Goal: Information Seeking & Learning: Learn about a topic

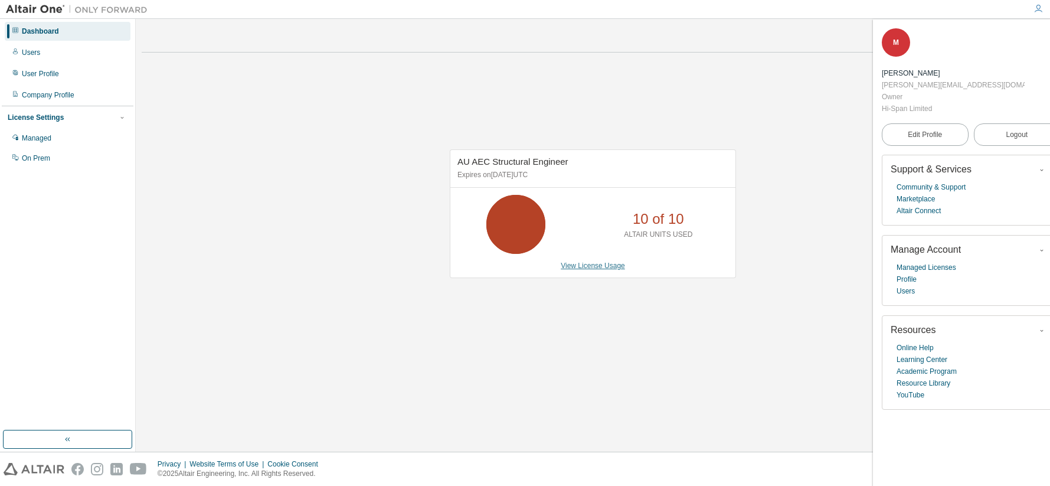
click at [600, 266] on link "View License Usage" at bounding box center [593, 265] width 64 height 8
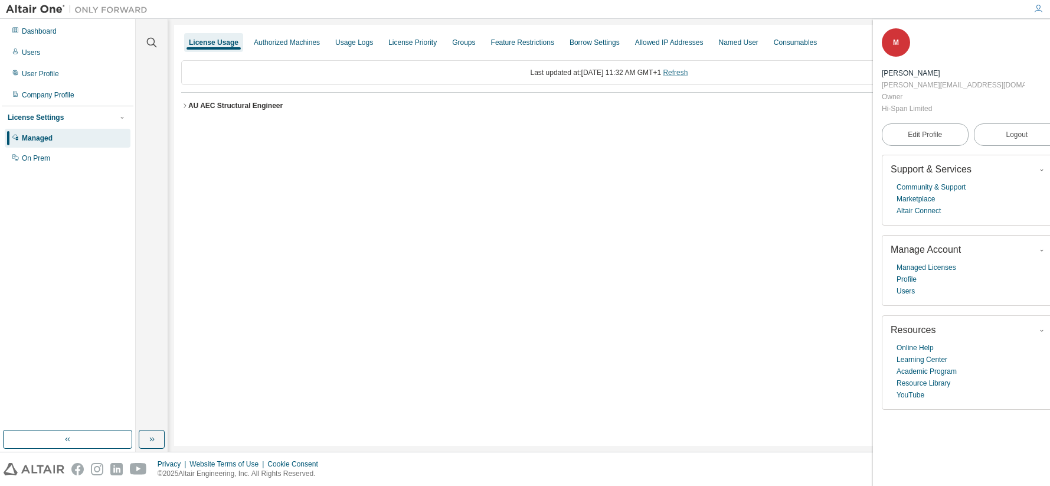
click at [686, 74] on link "Refresh" at bounding box center [675, 72] width 25 height 8
click at [358, 40] on div "Usage Logs" at bounding box center [354, 42] width 38 height 9
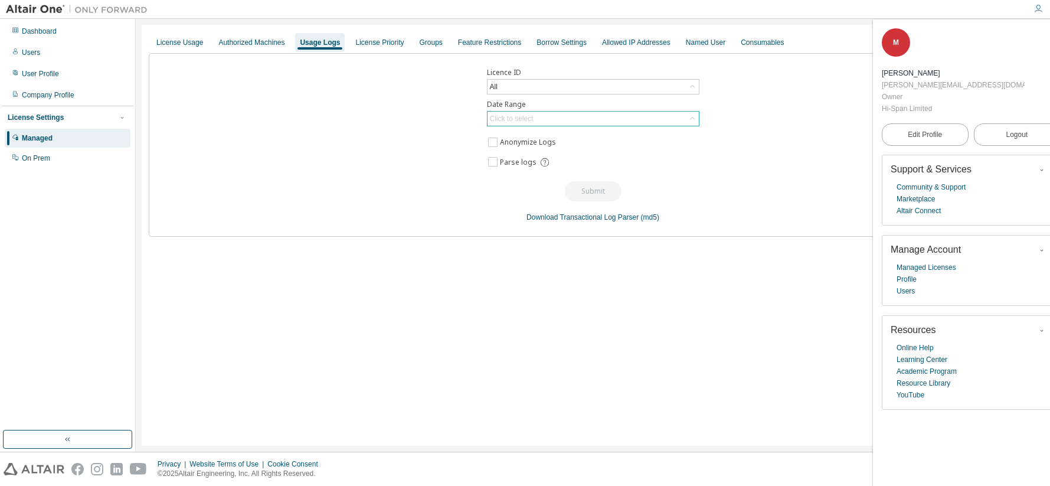
click at [518, 117] on div "Click to select" at bounding box center [512, 118] width 44 height 9
click at [522, 149] on li "Last 30 days" at bounding box center [592, 151] width 209 height 15
click at [596, 189] on button "Submit" at bounding box center [593, 191] width 57 height 20
click at [378, 43] on div "License Priority" at bounding box center [379, 42] width 48 height 9
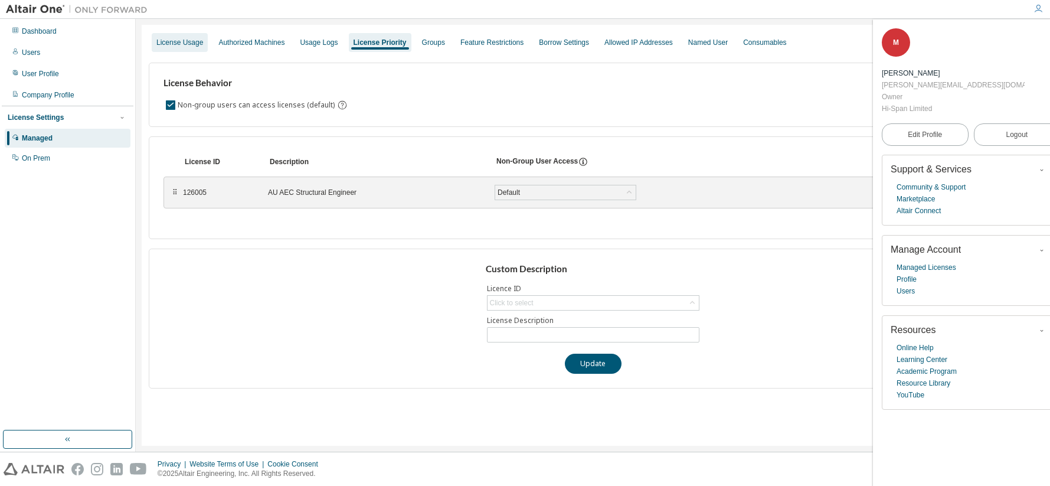
click at [180, 41] on div "License Usage" at bounding box center [179, 42] width 47 height 9
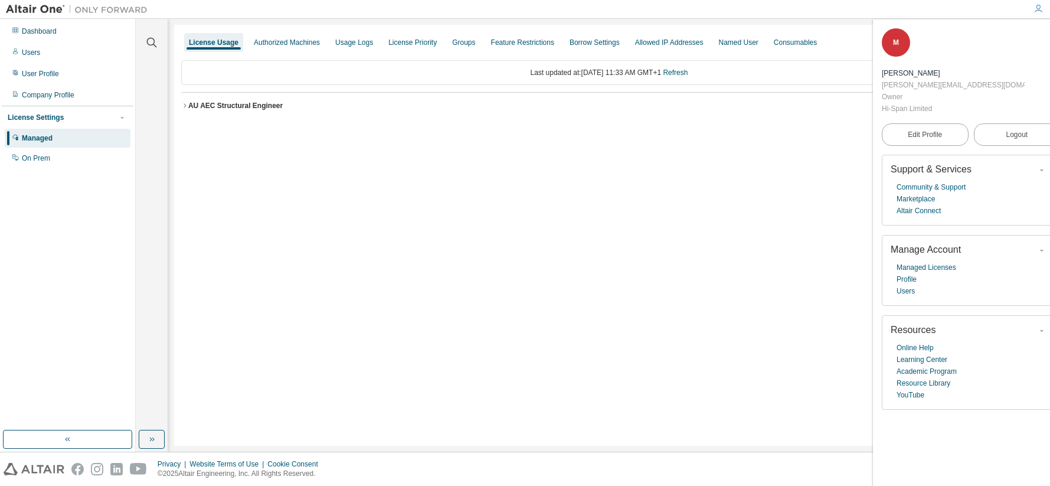
click at [194, 104] on div "AU AEC Structural Engineer" at bounding box center [235, 105] width 94 height 9
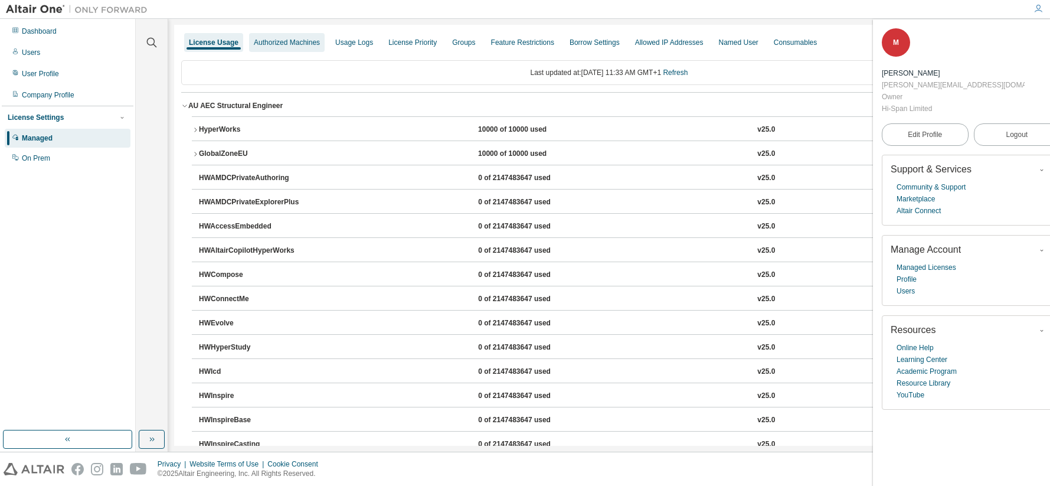
click at [295, 46] on div "Authorized Machines" at bounding box center [287, 42] width 66 height 9
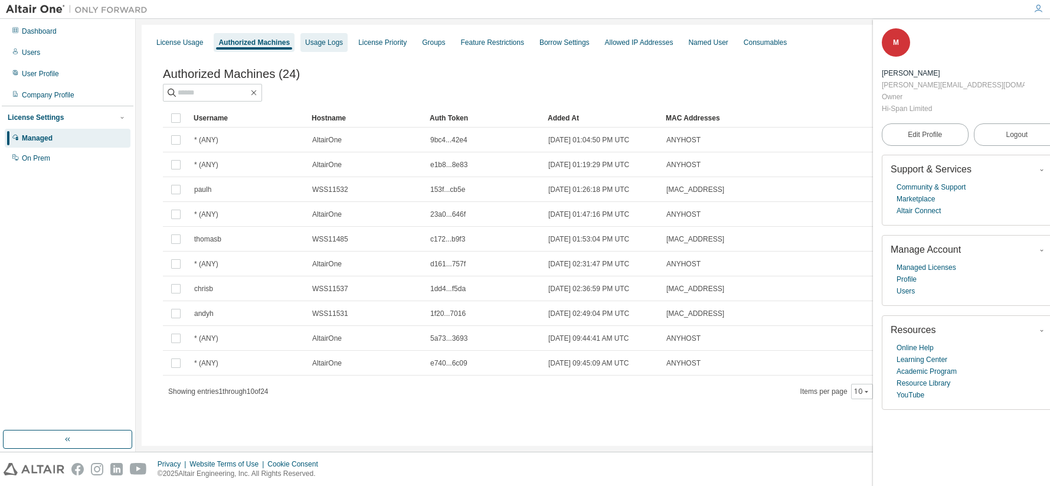
click at [328, 41] on div "Usage Logs" at bounding box center [324, 42] width 38 height 9
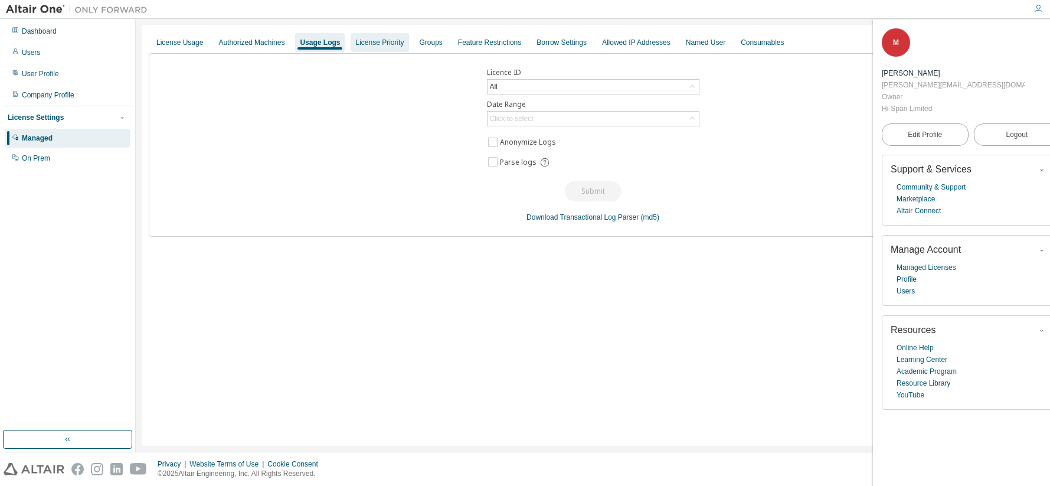
click at [382, 44] on div "License Priority" at bounding box center [379, 42] width 48 height 9
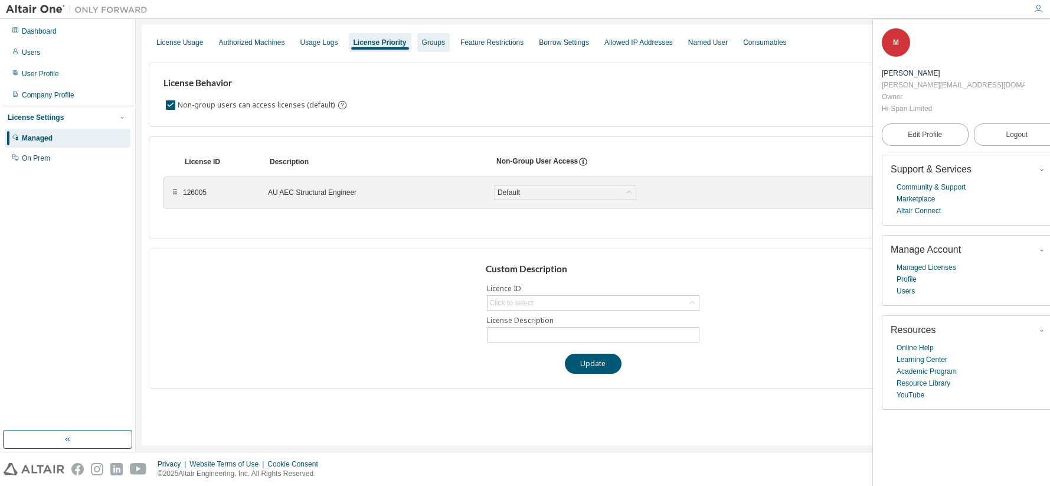
click at [423, 41] on div "Groups" at bounding box center [433, 42] width 23 height 9
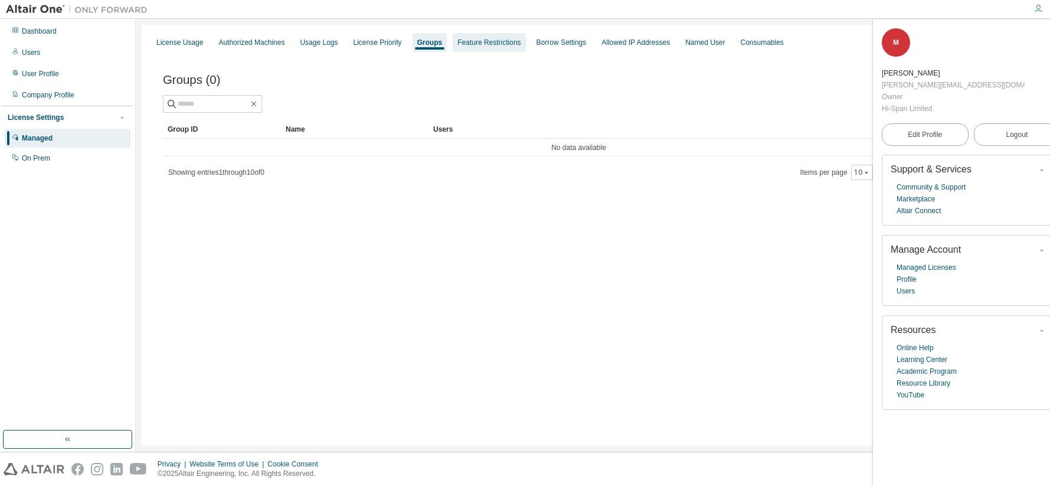
click at [499, 42] on div "Feature Restrictions" at bounding box center [488, 42] width 63 height 9
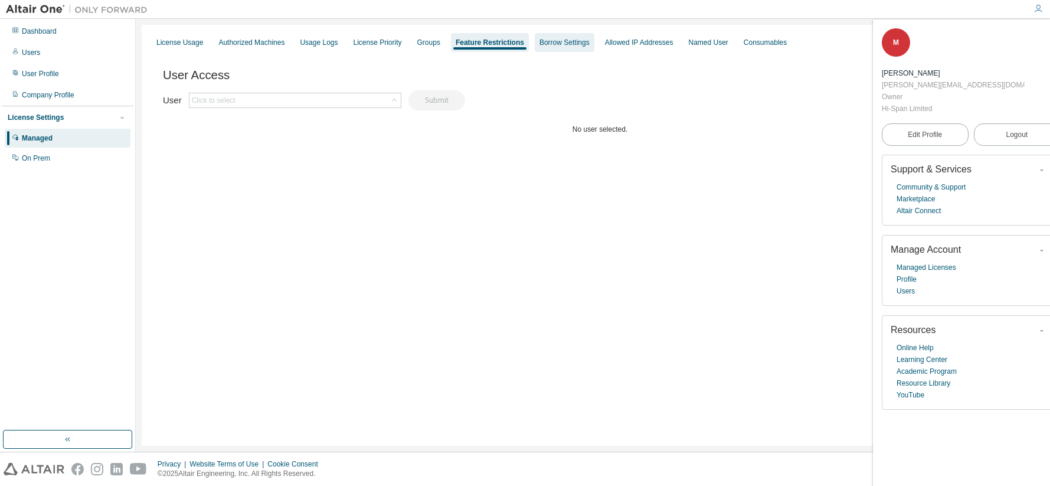
click at [569, 47] on div "Borrow Settings" at bounding box center [564, 42] width 50 height 9
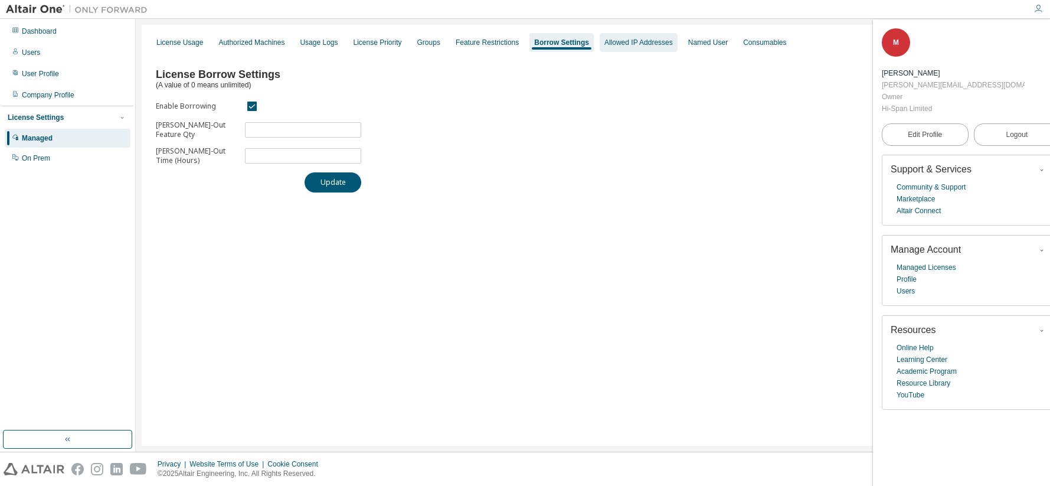
click at [611, 50] on div "Allowed IP Addresses" at bounding box center [639, 42] width 78 height 19
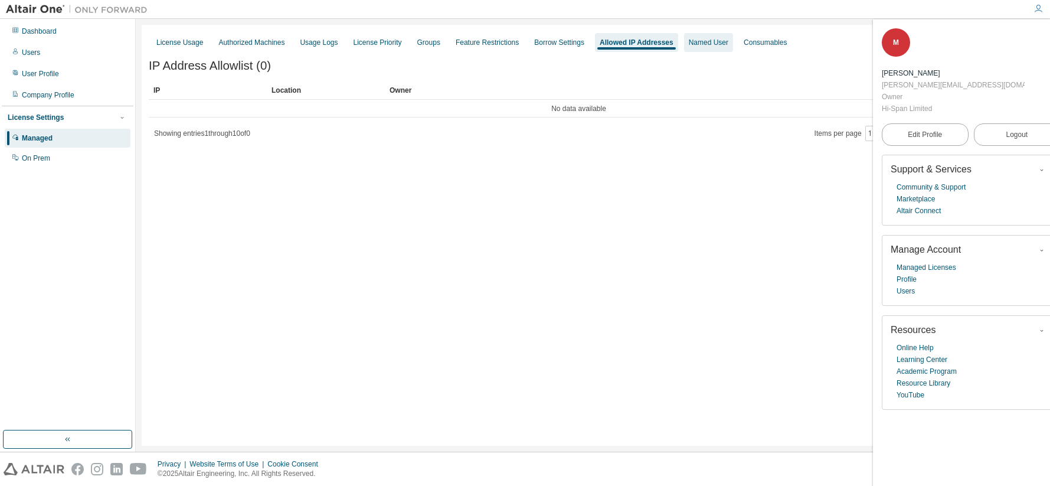
click at [695, 50] on div "Named User" at bounding box center [708, 42] width 49 height 19
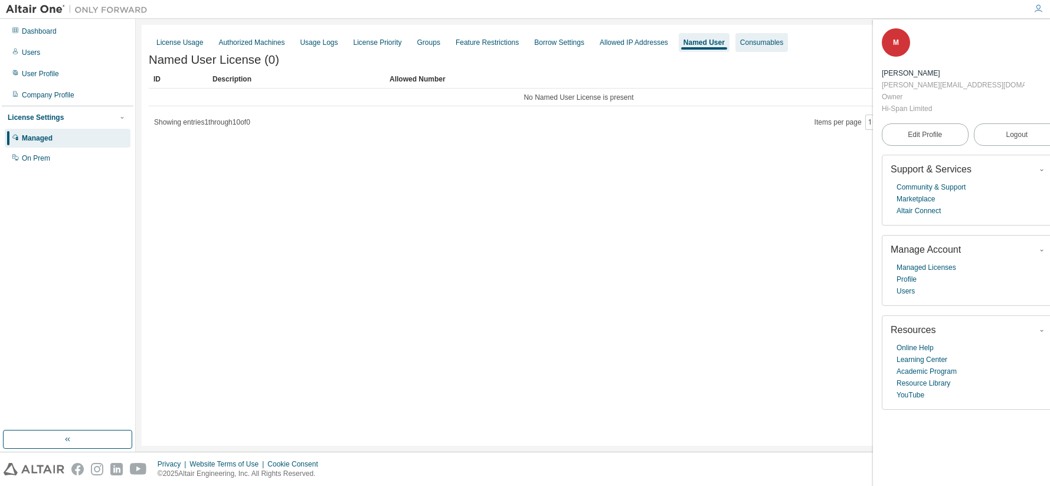
click at [744, 50] on div "Consumables" at bounding box center [761, 42] width 53 height 19
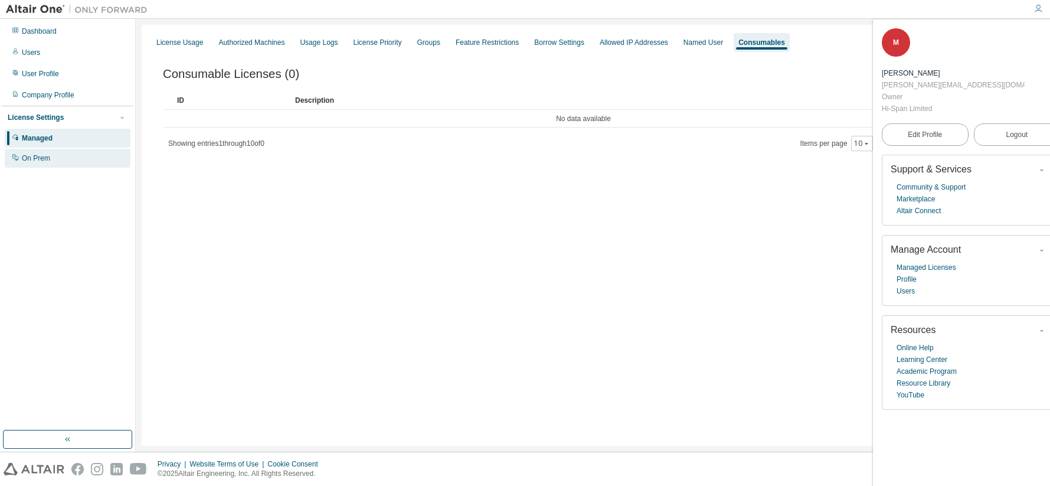
click at [39, 155] on div "On Prem" at bounding box center [36, 157] width 28 height 9
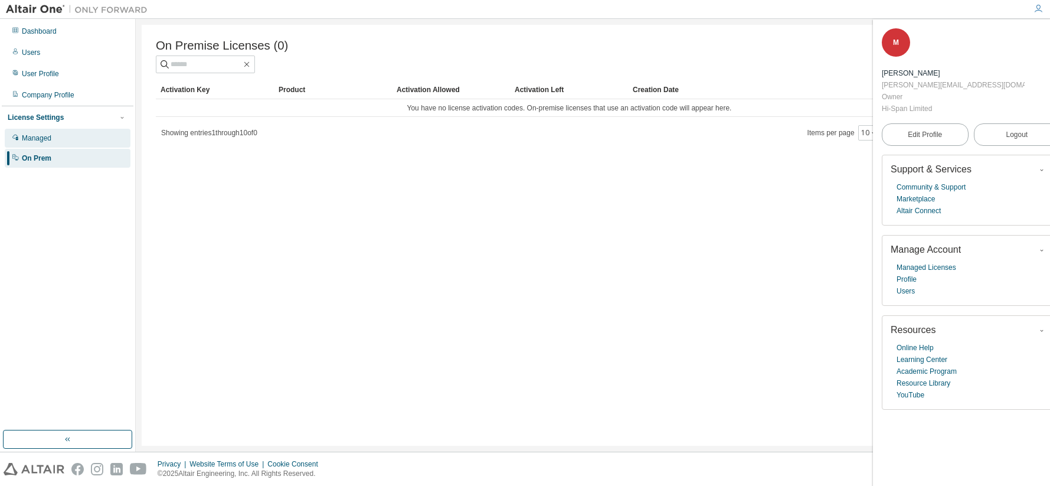
click at [44, 135] on div "Managed" at bounding box center [37, 137] width 30 height 9
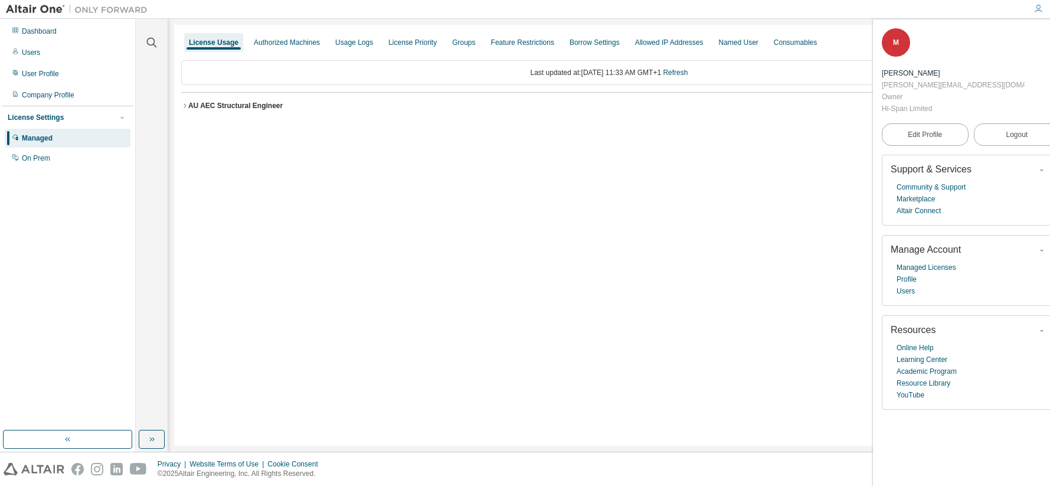
click at [241, 106] on div "AU AEC Structural Engineer" at bounding box center [235, 105] width 94 height 9
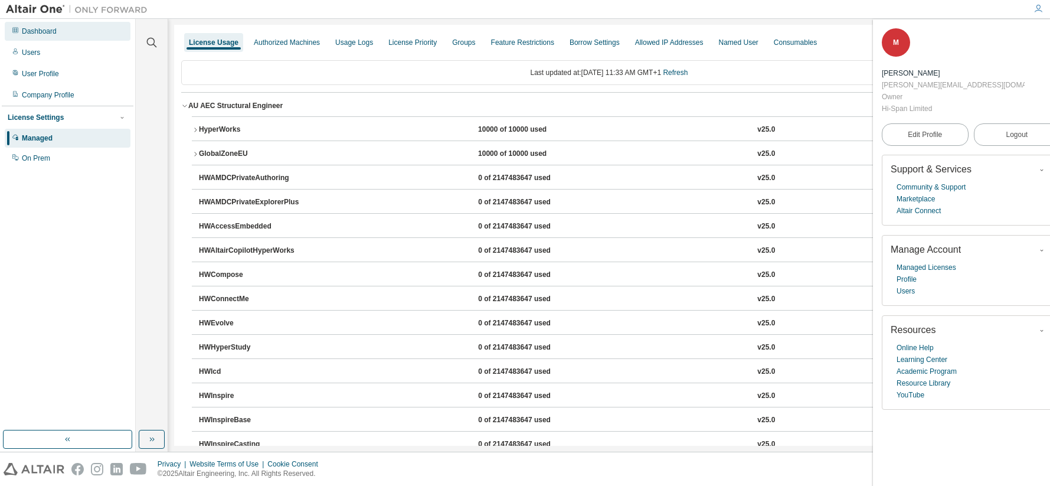
click at [29, 32] on div "Dashboard" at bounding box center [39, 31] width 35 height 9
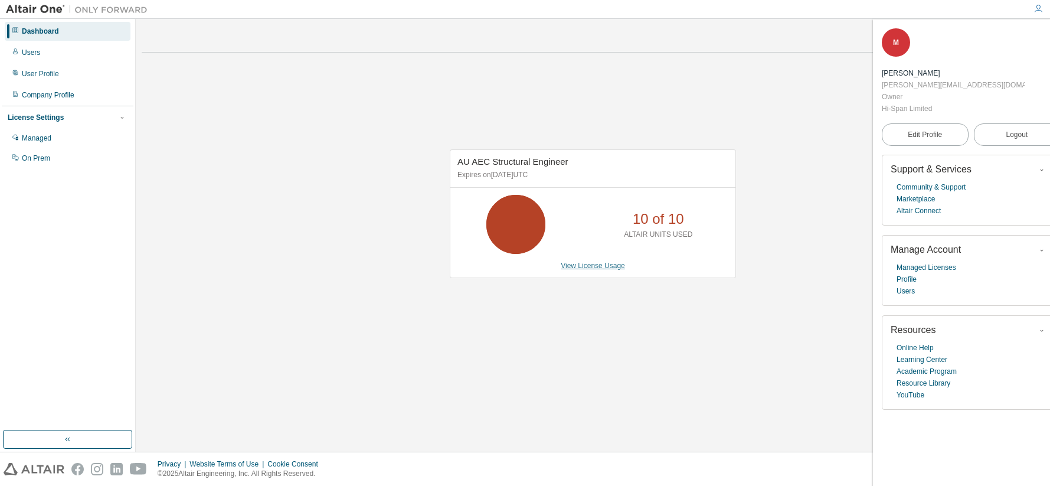
click at [599, 269] on link "View License Usage" at bounding box center [593, 265] width 64 height 8
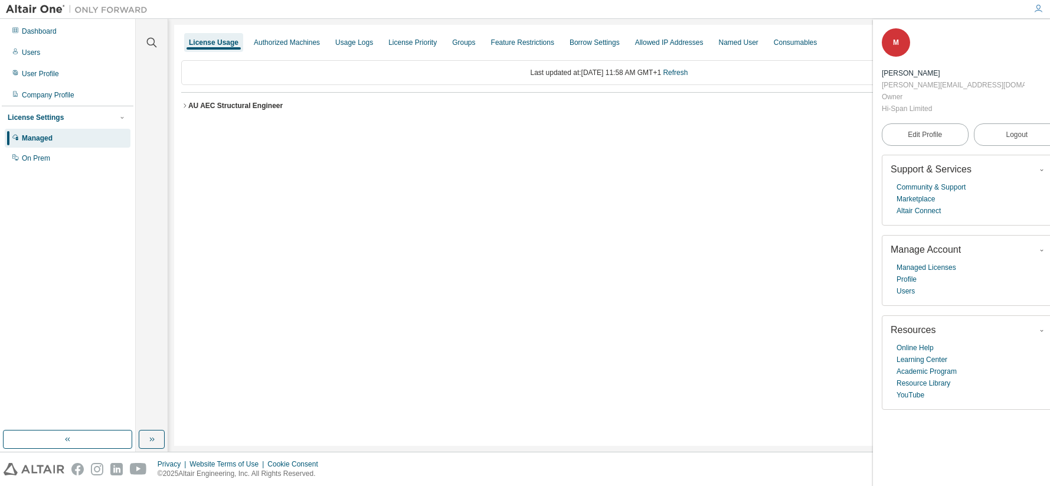
click at [191, 107] on div "AU AEC Structural Engineer" at bounding box center [235, 105] width 94 height 9
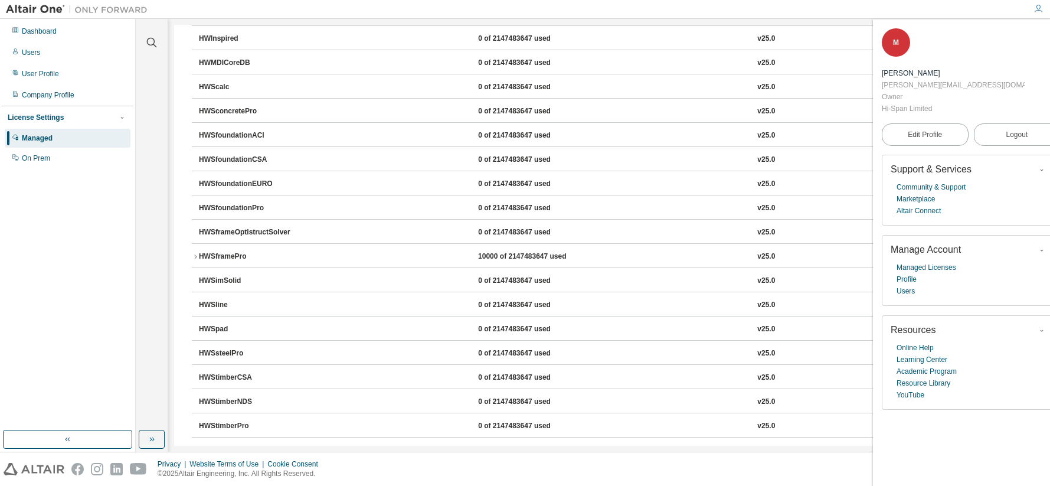
scroll to position [944, 0]
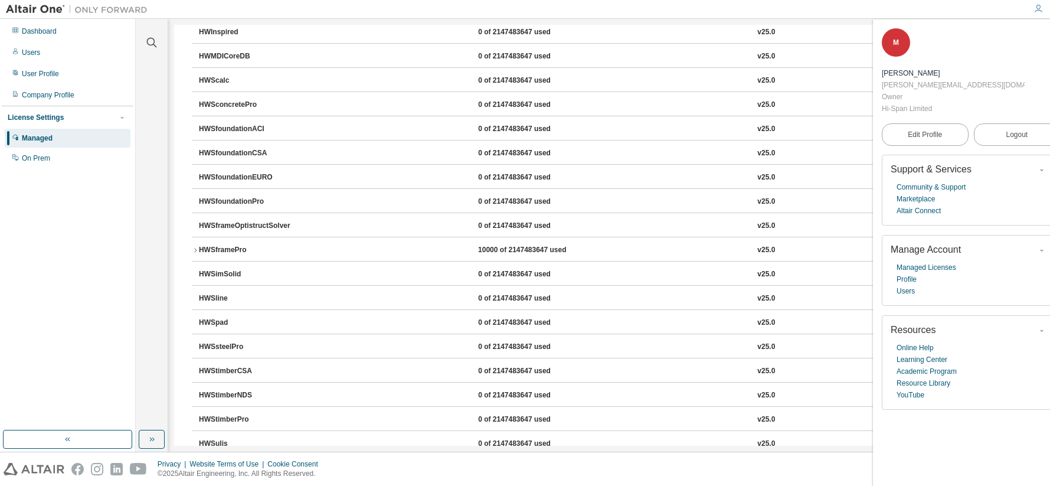
click at [240, 248] on div "HWSframePro" at bounding box center [252, 250] width 106 height 11
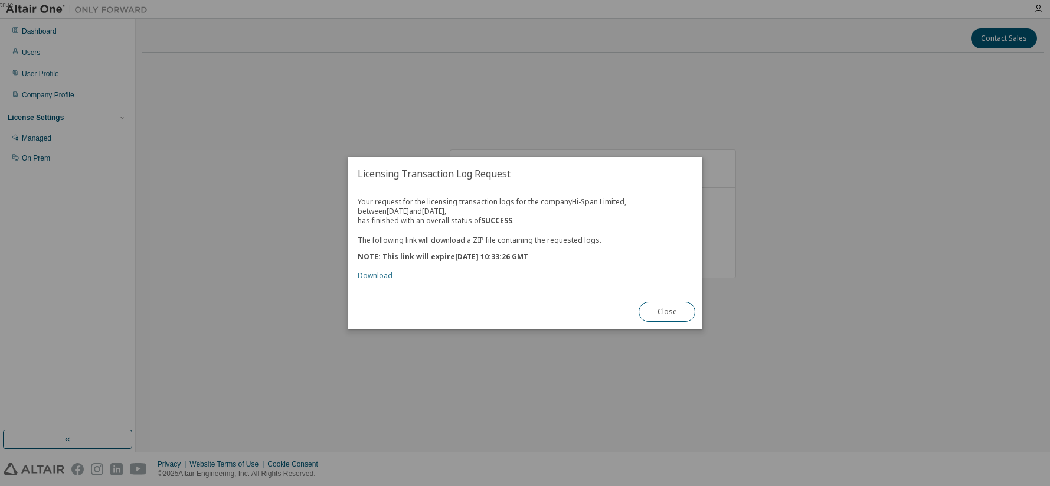
click at [377, 276] on link "Download" at bounding box center [375, 275] width 35 height 10
click at [673, 313] on button "Close" at bounding box center [667, 312] width 57 height 20
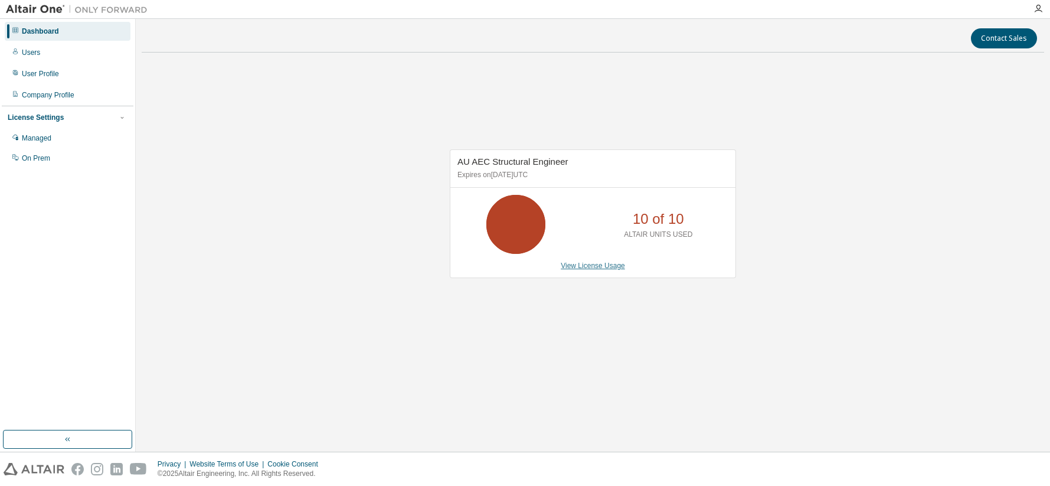
click at [594, 267] on link "View License Usage" at bounding box center [593, 265] width 64 height 8
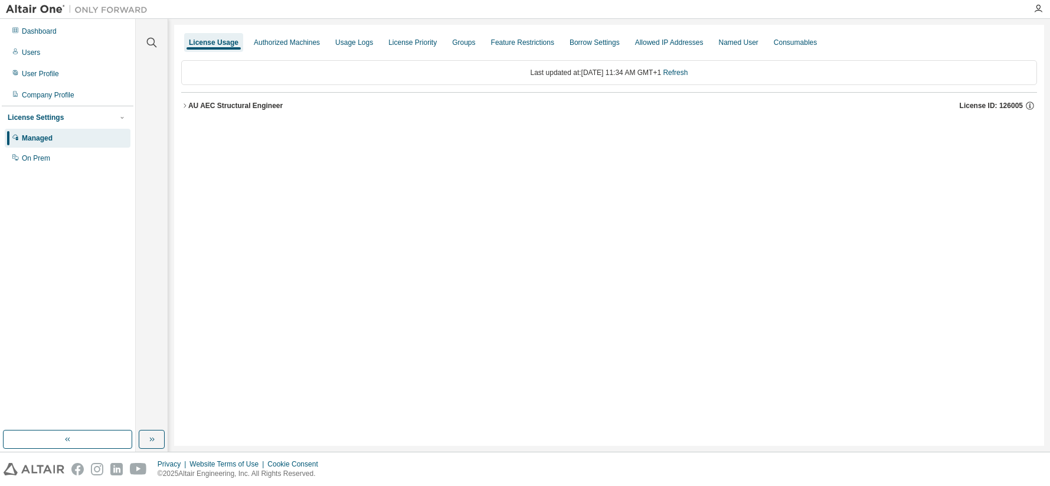
click at [223, 106] on div "AU AEC Structural Engineer" at bounding box center [235, 105] width 94 height 9
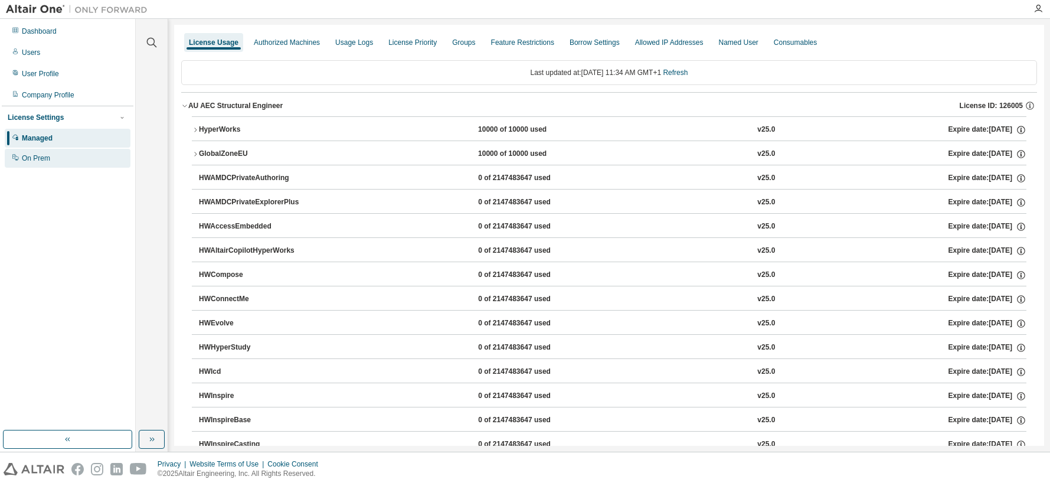
click at [40, 154] on div "On Prem" at bounding box center [36, 157] width 28 height 9
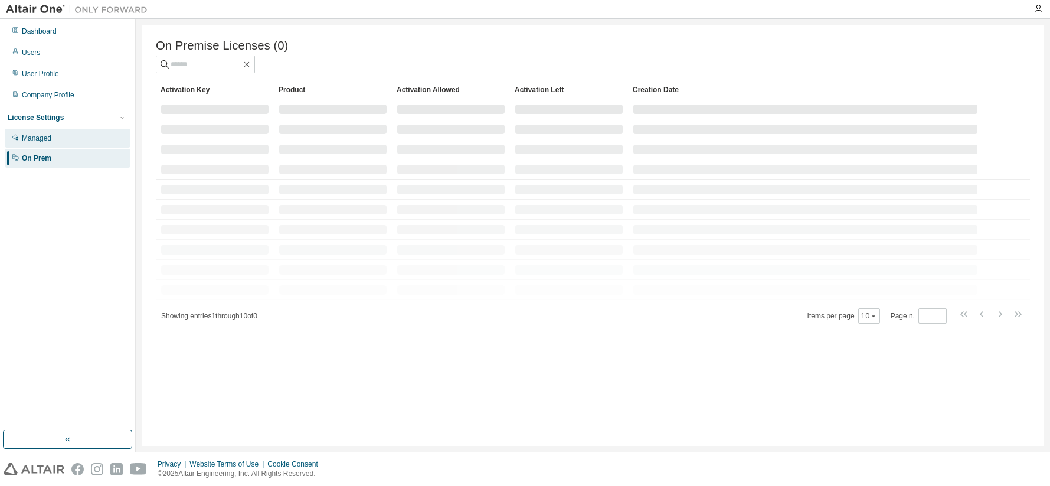
click at [38, 135] on div "Managed" at bounding box center [37, 137] width 30 height 9
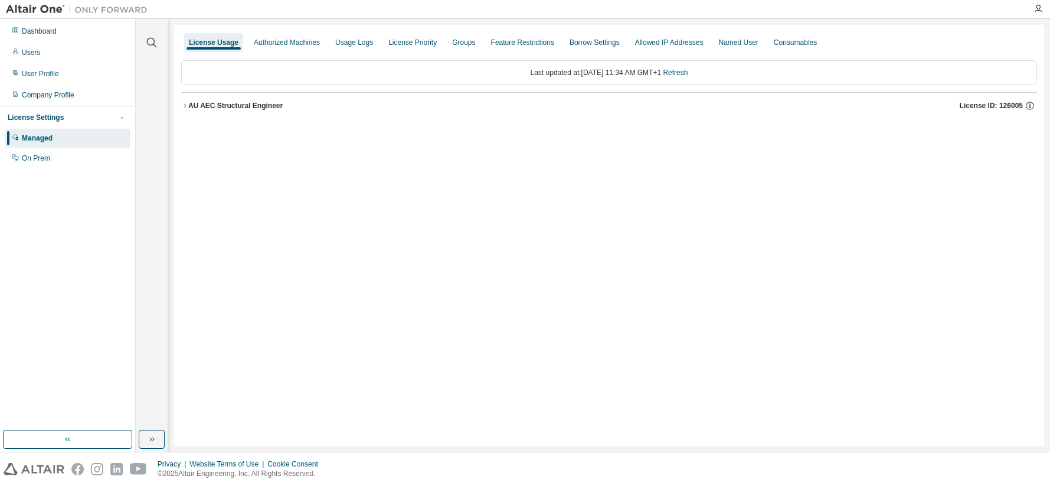
click at [189, 106] on div "AU AEC Structural Engineer" at bounding box center [235, 105] width 94 height 9
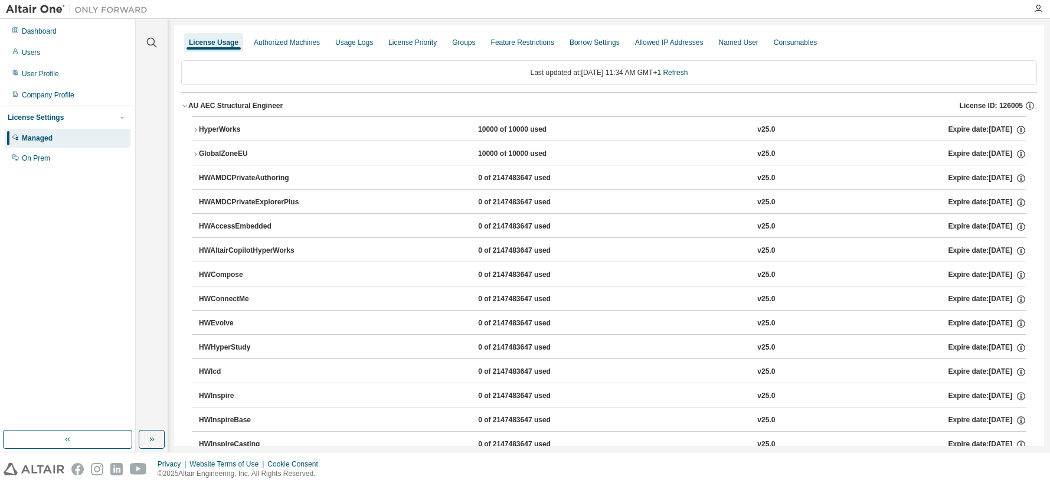
click at [196, 107] on div "AU AEC Structural Engineer" at bounding box center [235, 105] width 94 height 9
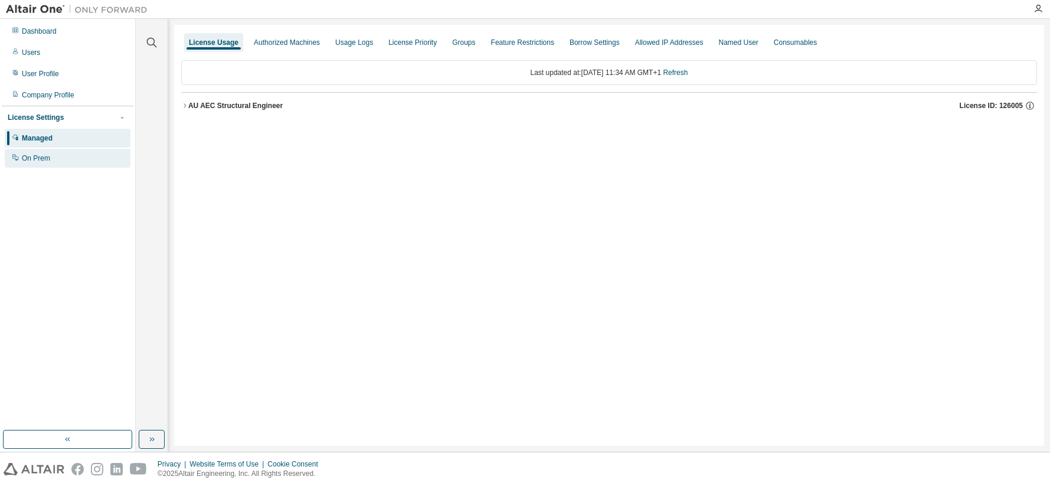
click at [41, 159] on div "On Prem" at bounding box center [36, 157] width 28 height 9
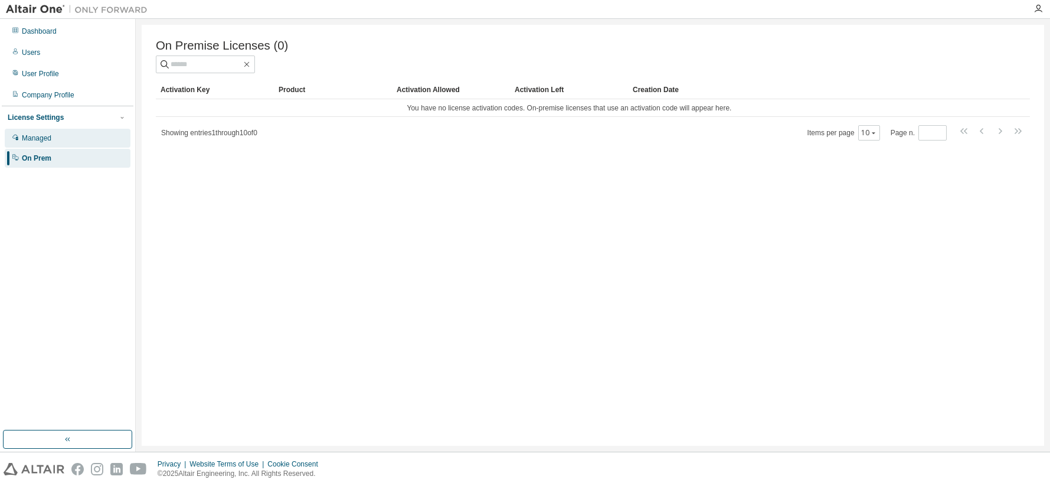
click at [38, 136] on div "Managed" at bounding box center [37, 137] width 30 height 9
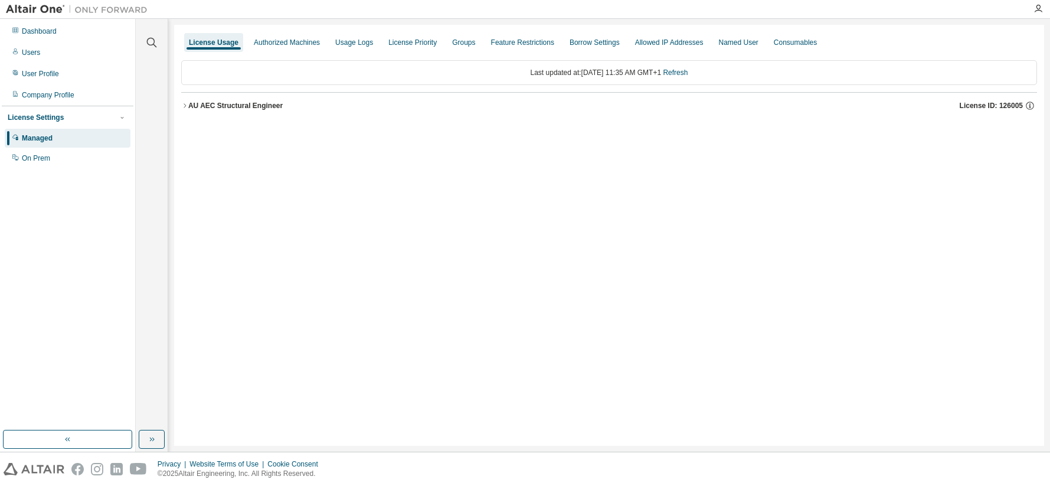
click at [249, 106] on div "AU AEC Structural Engineer" at bounding box center [235, 105] width 94 height 9
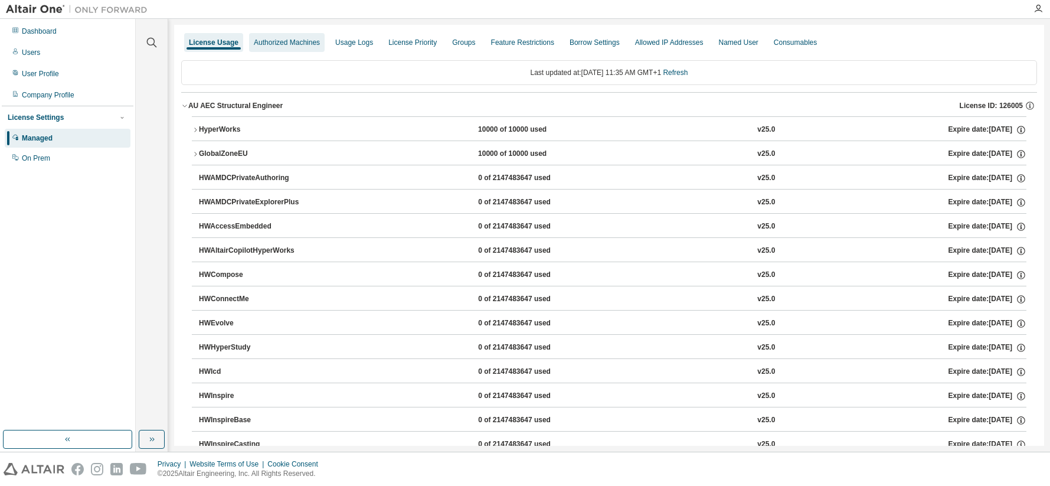
click at [287, 42] on div "Authorized Machines" at bounding box center [287, 42] width 66 height 9
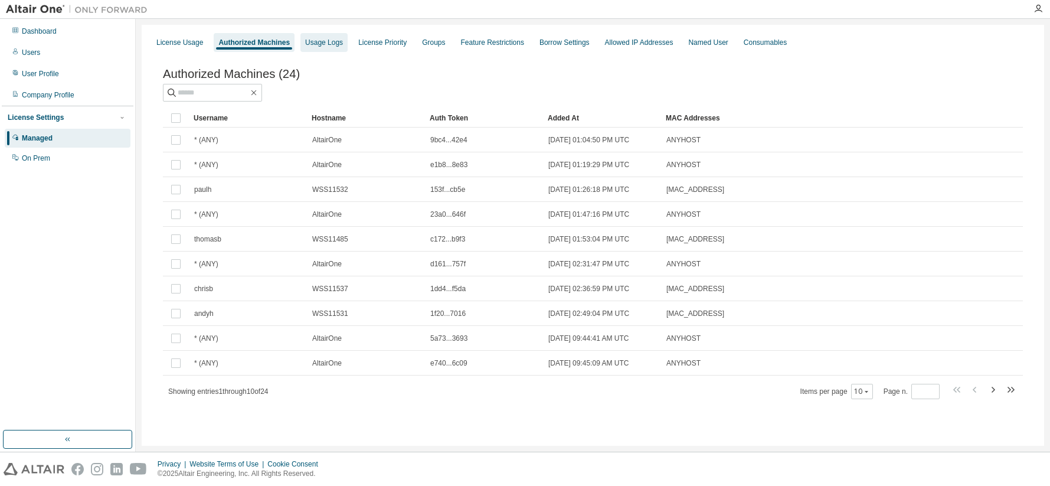
click at [324, 45] on div "Usage Logs" at bounding box center [324, 42] width 38 height 9
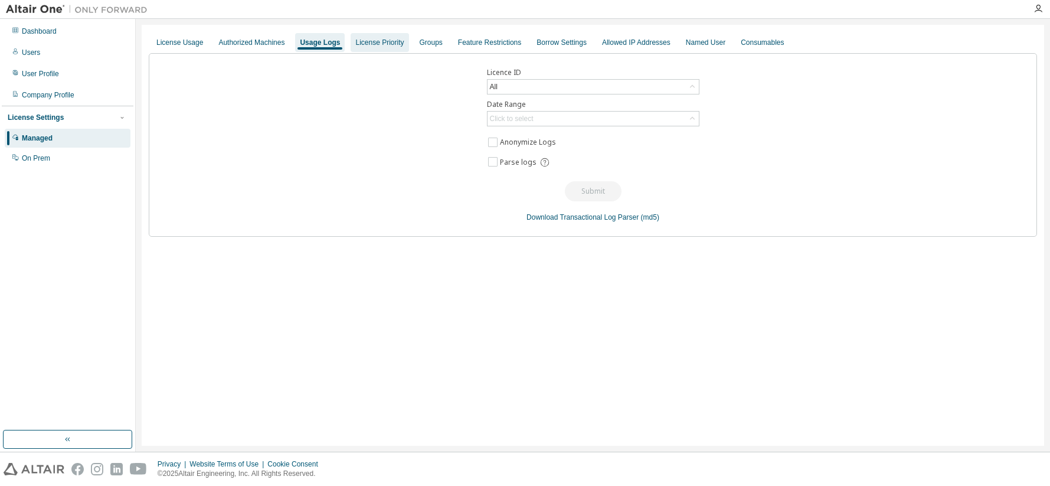
click at [382, 44] on div "License Priority" at bounding box center [379, 42] width 48 height 9
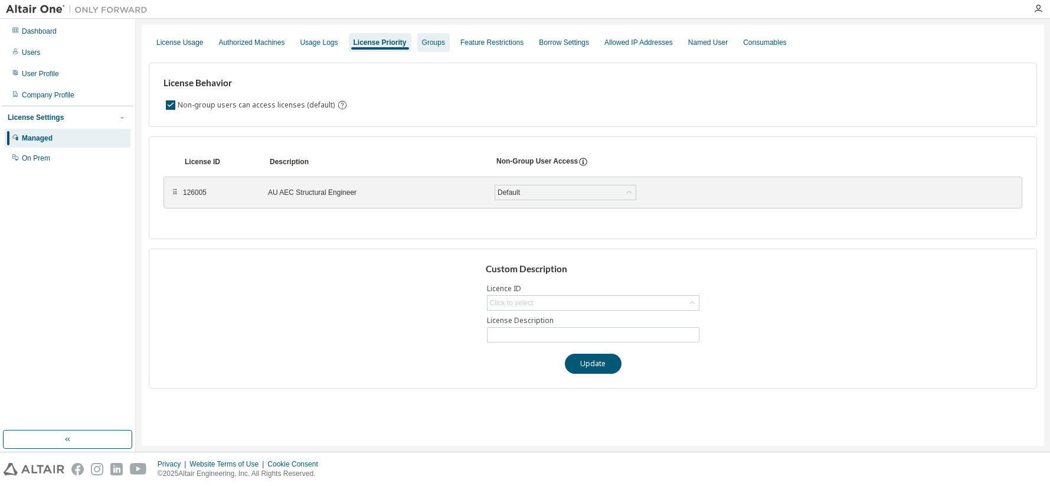
click at [433, 47] on div "Groups" at bounding box center [433, 42] width 23 height 9
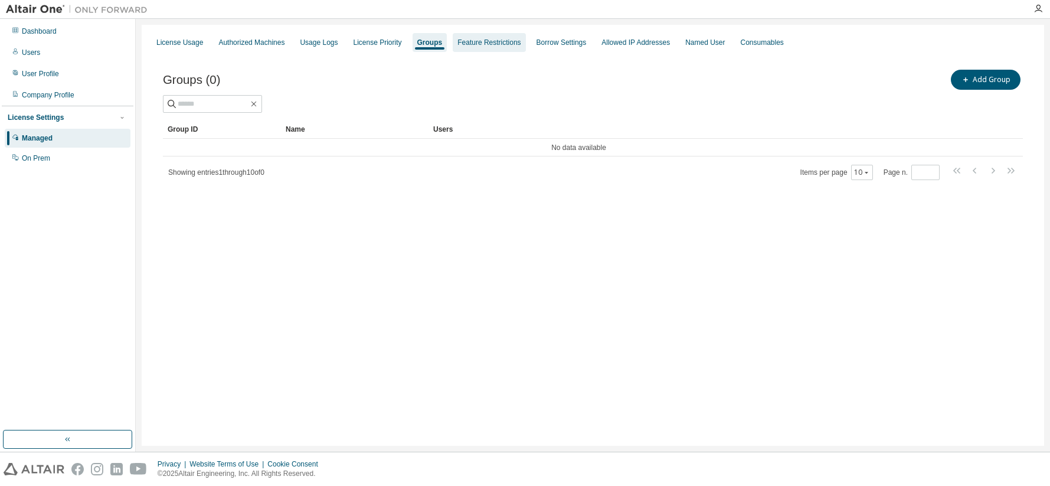
click at [480, 45] on div "Feature Restrictions" at bounding box center [488, 42] width 63 height 9
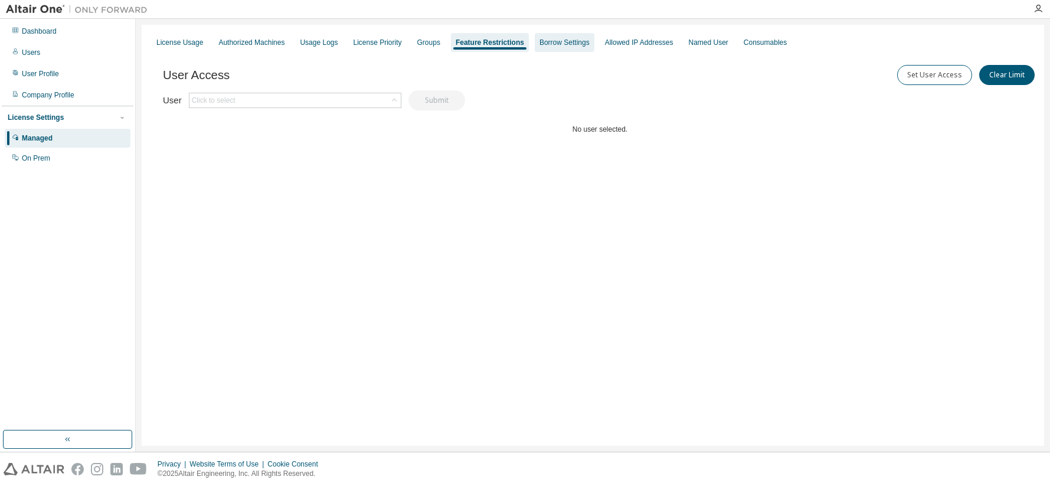
click at [553, 45] on div "Borrow Settings" at bounding box center [564, 42] width 50 height 9
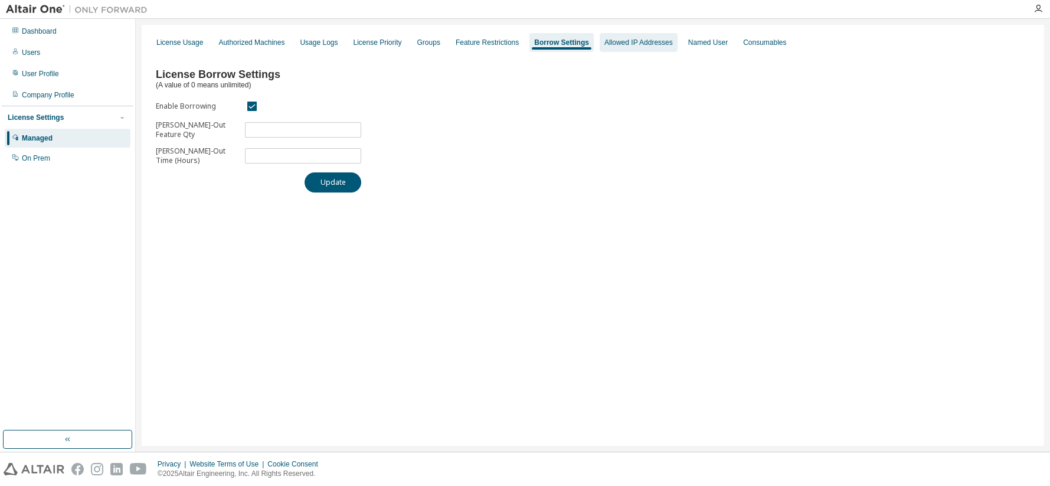
click at [637, 42] on div "Allowed IP Addresses" at bounding box center [638, 42] width 68 height 9
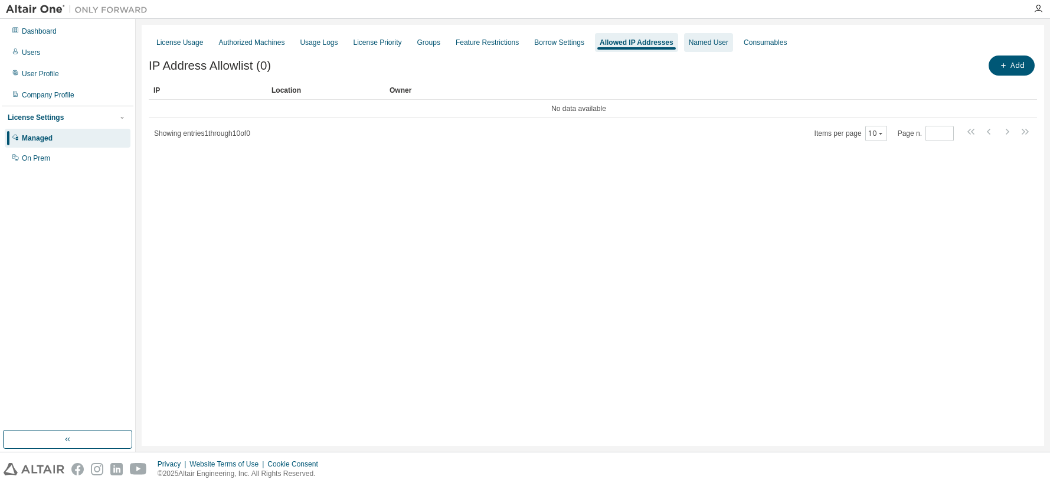
click at [689, 44] on div "Named User" at bounding box center [709, 42] width 40 height 9
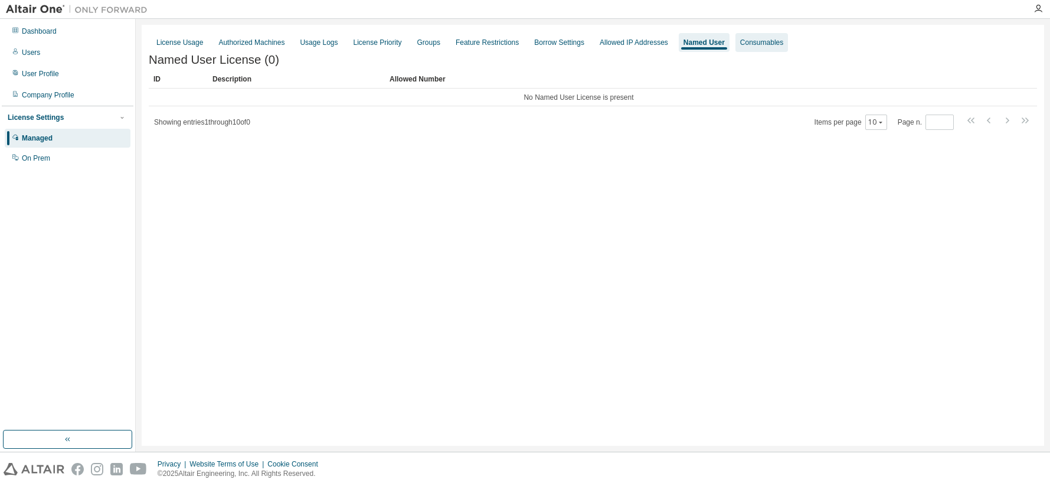
click at [750, 45] on div "Consumables" at bounding box center [761, 42] width 43 height 9
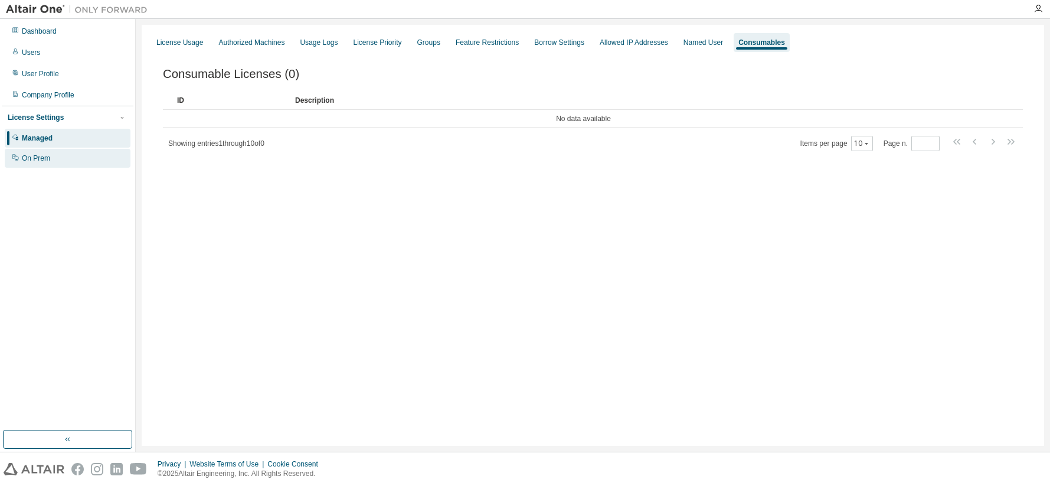
click at [34, 157] on div "On Prem" at bounding box center [36, 157] width 28 height 9
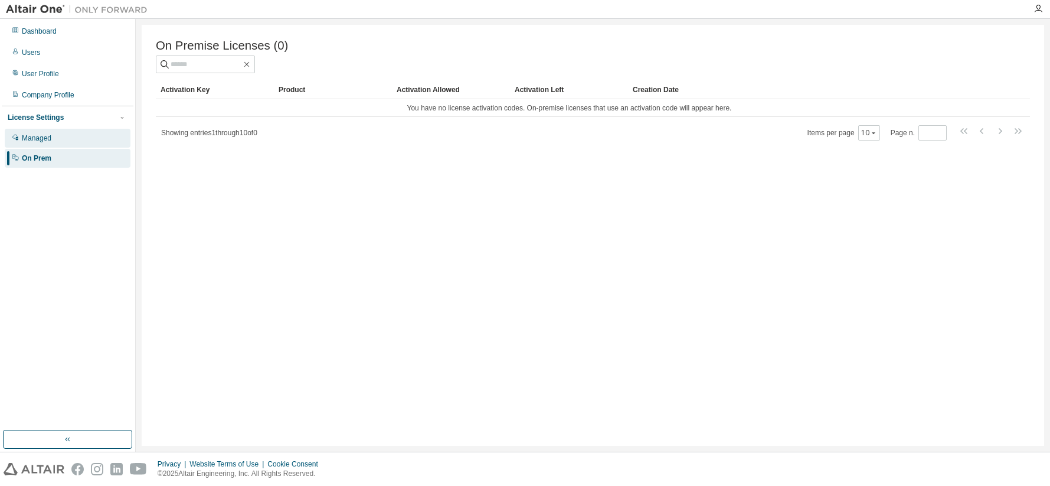
click at [35, 140] on div "Managed" at bounding box center [37, 137] width 30 height 9
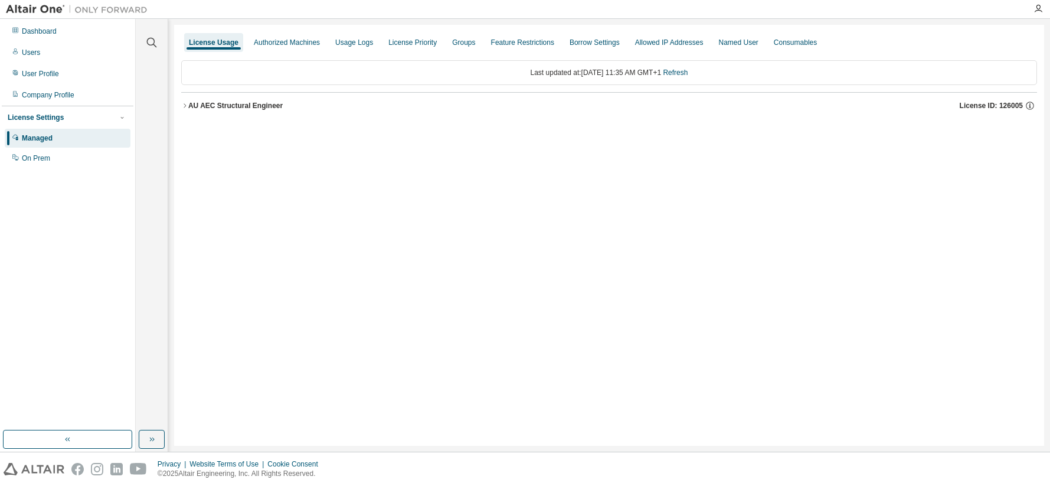
click at [187, 103] on icon "button" at bounding box center [184, 105] width 7 height 7
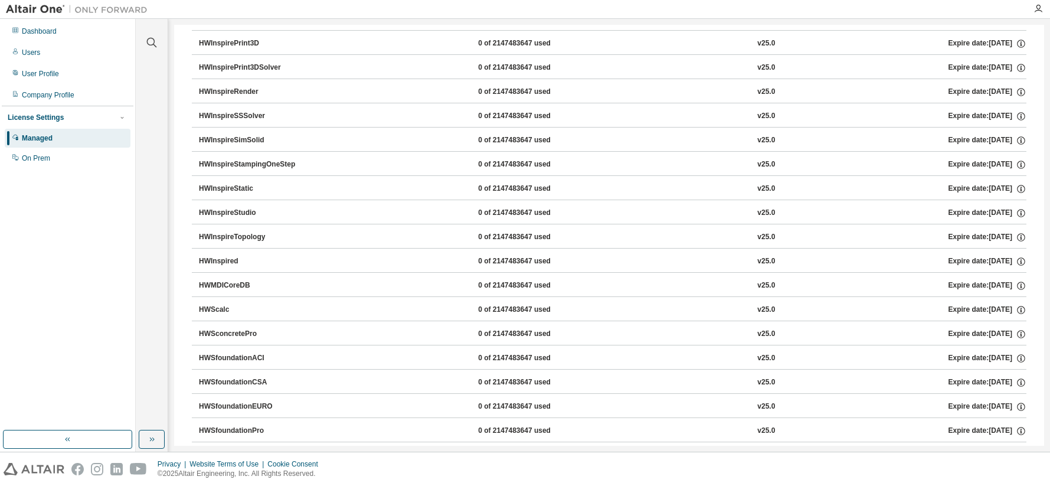
scroll to position [885, 0]
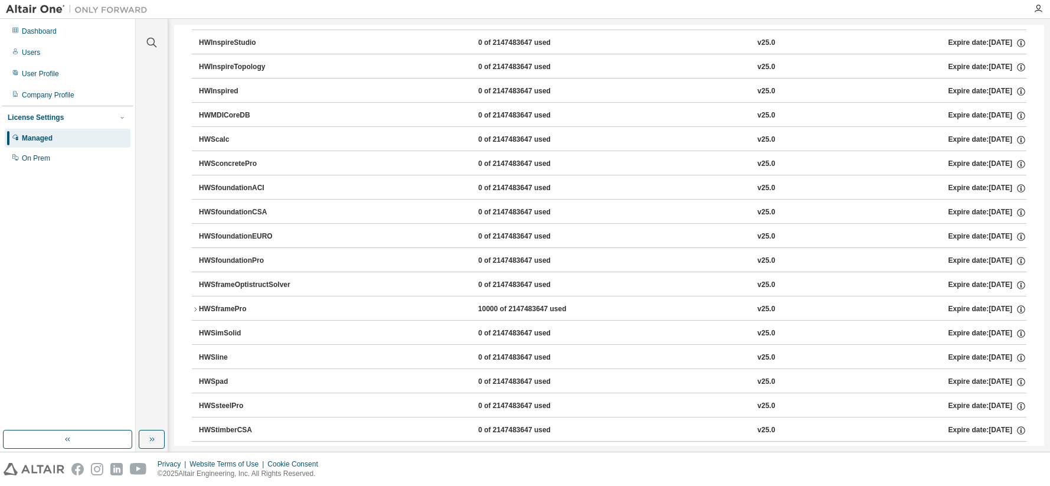
click at [241, 306] on div "HWSframePro" at bounding box center [252, 309] width 106 height 11
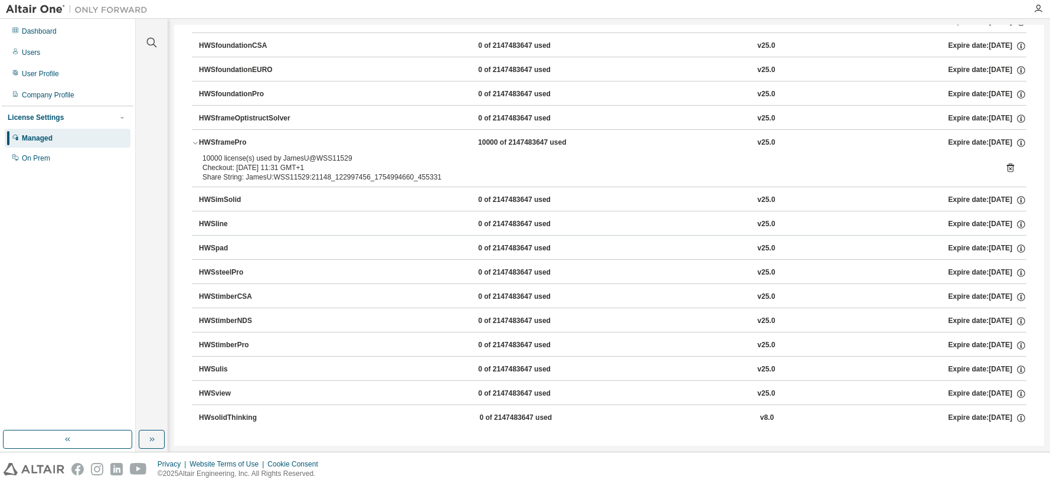
scroll to position [1056, 0]
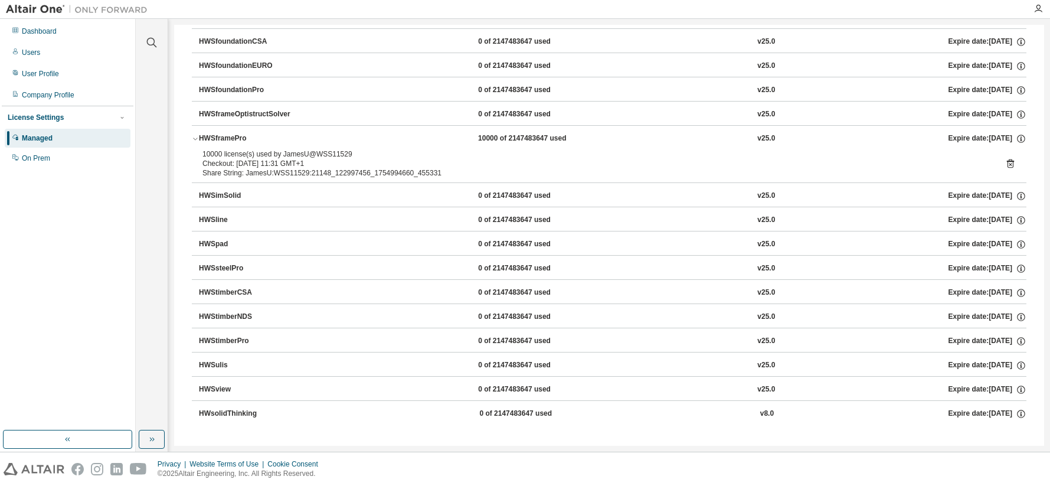
click at [195, 138] on icon "button" at bounding box center [195, 138] width 7 height 7
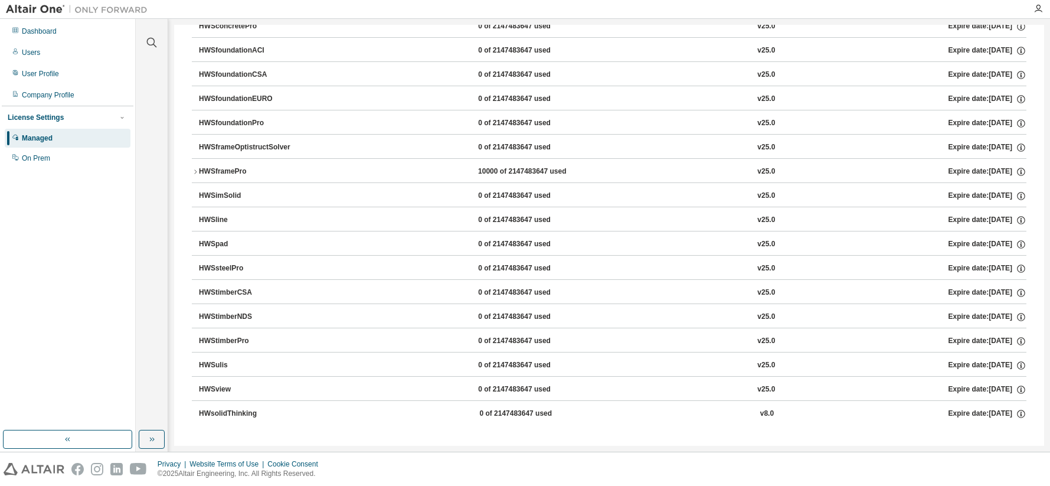
scroll to position [1023, 0]
click at [200, 169] on div "HWSframePro" at bounding box center [252, 171] width 106 height 11
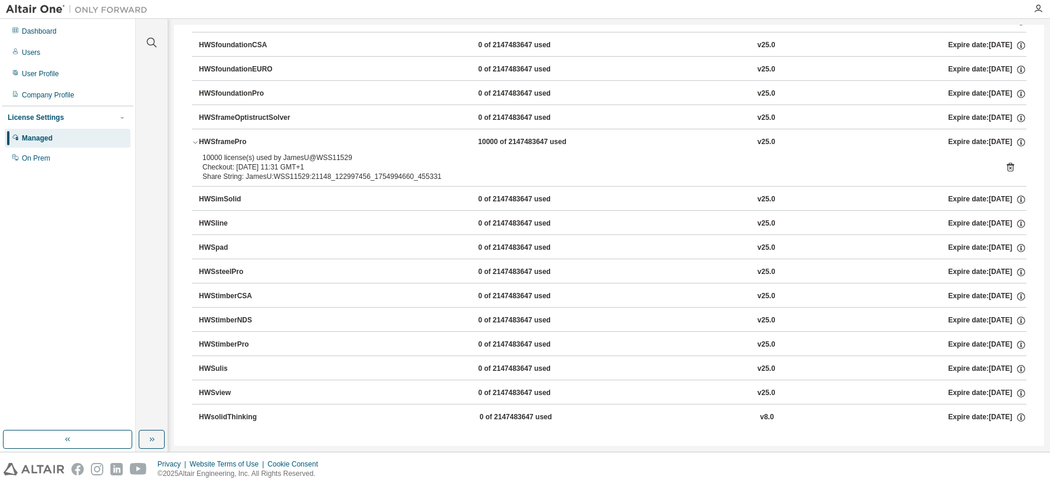
scroll to position [1056, 0]
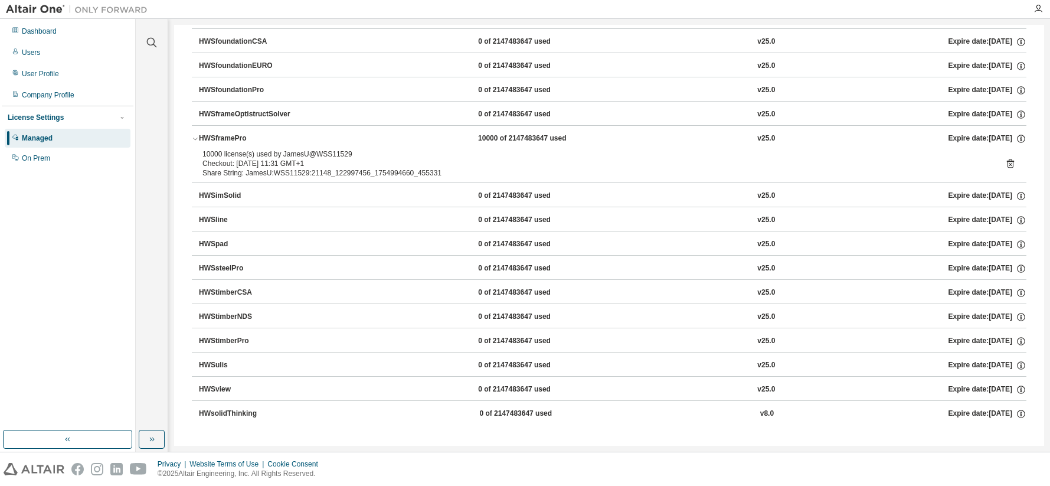
click at [195, 136] on icon "button" at bounding box center [195, 138] width 7 height 7
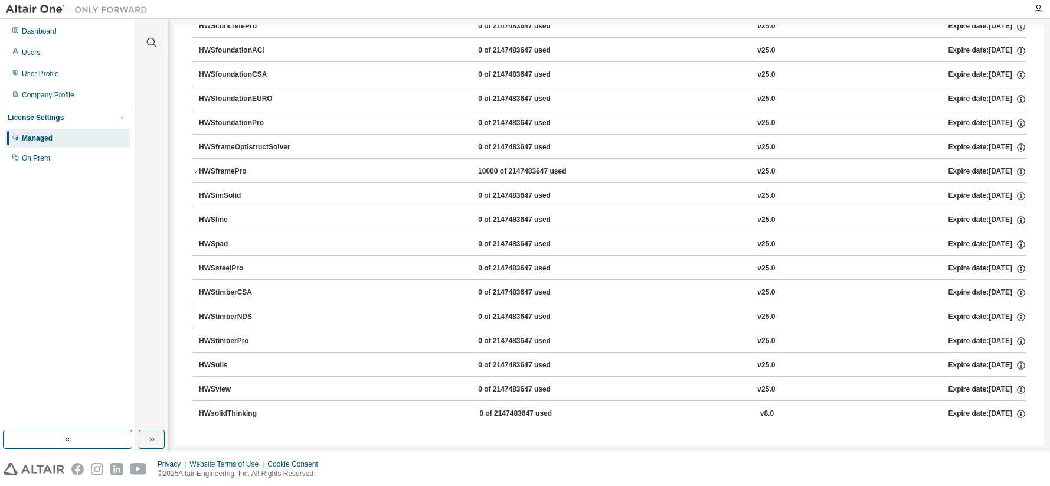
scroll to position [1023, 0]
click at [33, 153] on div "On Prem" at bounding box center [68, 158] width 126 height 19
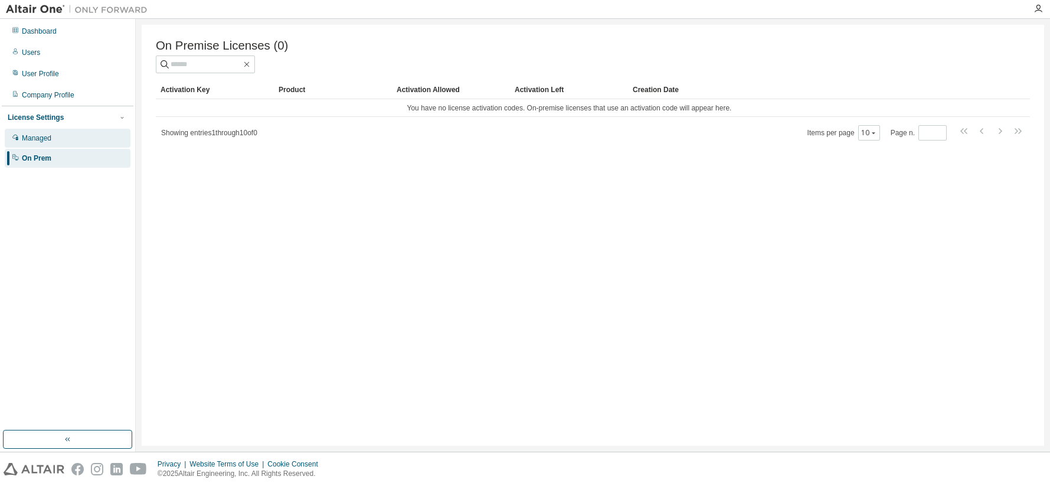
click at [37, 139] on div "Managed" at bounding box center [37, 137] width 30 height 9
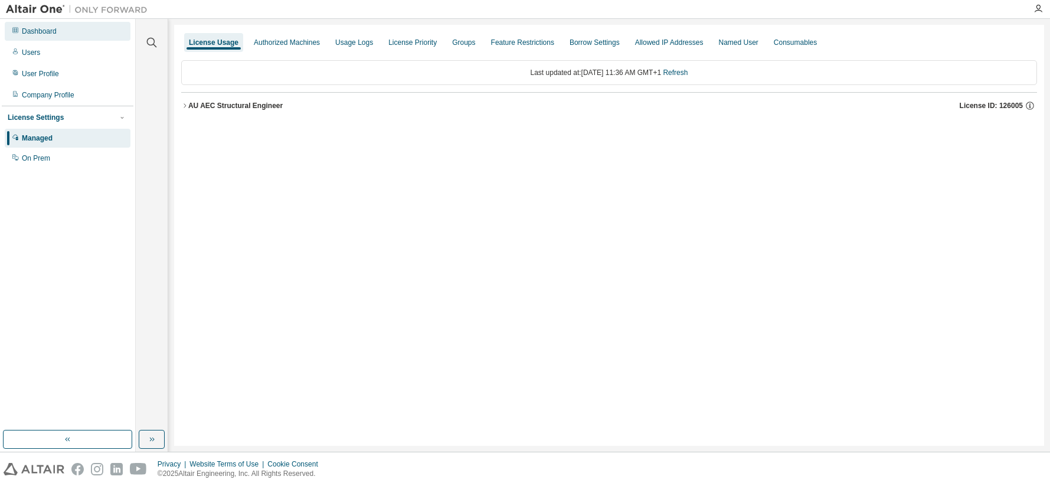
click at [34, 31] on div "Dashboard" at bounding box center [39, 31] width 35 height 9
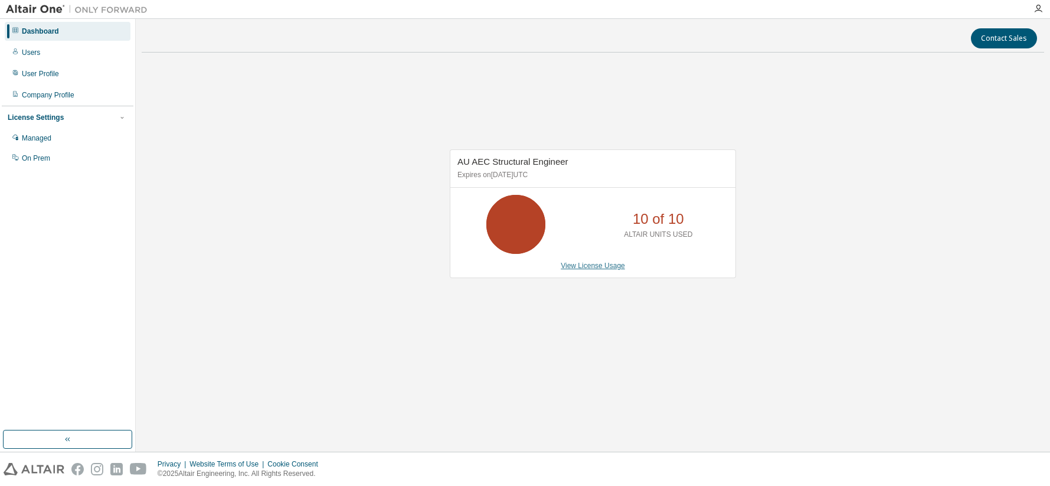
click at [593, 269] on link "View License Usage" at bounding box center [593, 265] width 64 height 8
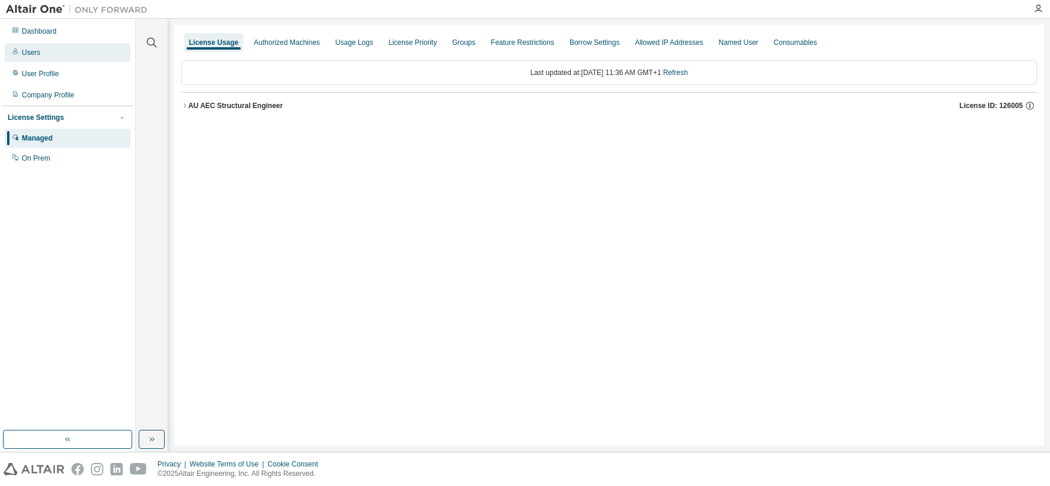
click at [32, 55] on div "Users" at bounding box center [31, 52] width 18 height 9
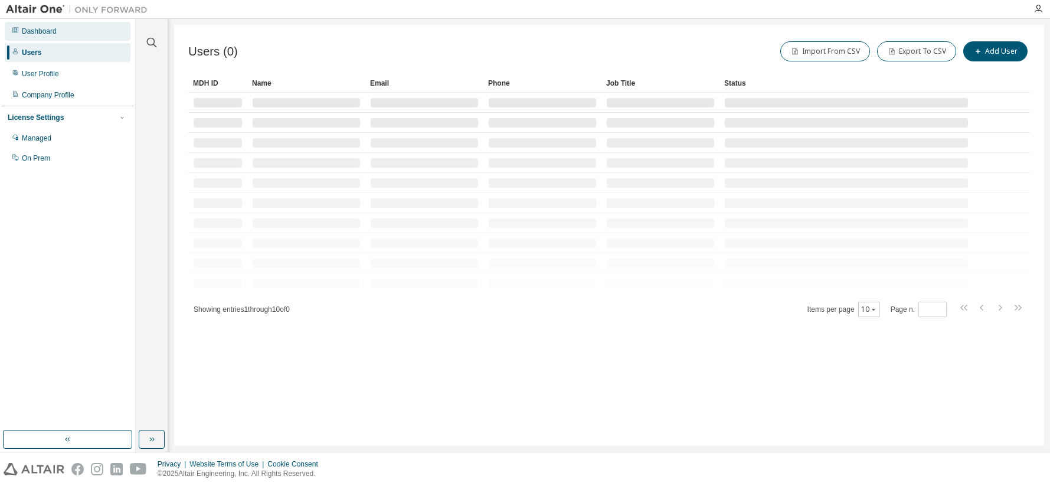
click at [34, 32] on div "Dashboard" at bounding box center [39, 31] width 35 height 9
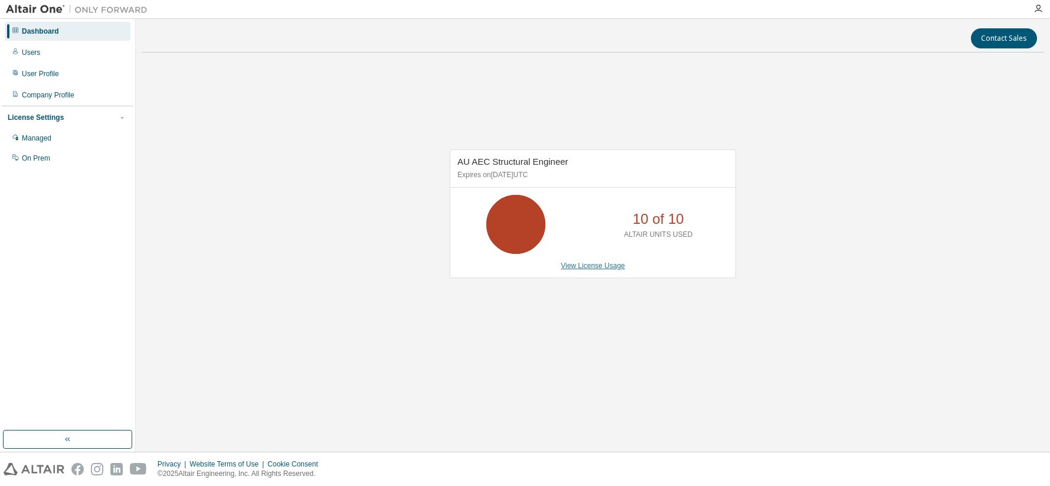
click at [603, 264] on link "View License Usage" at bounding box center [593, 265] width 64 height 8
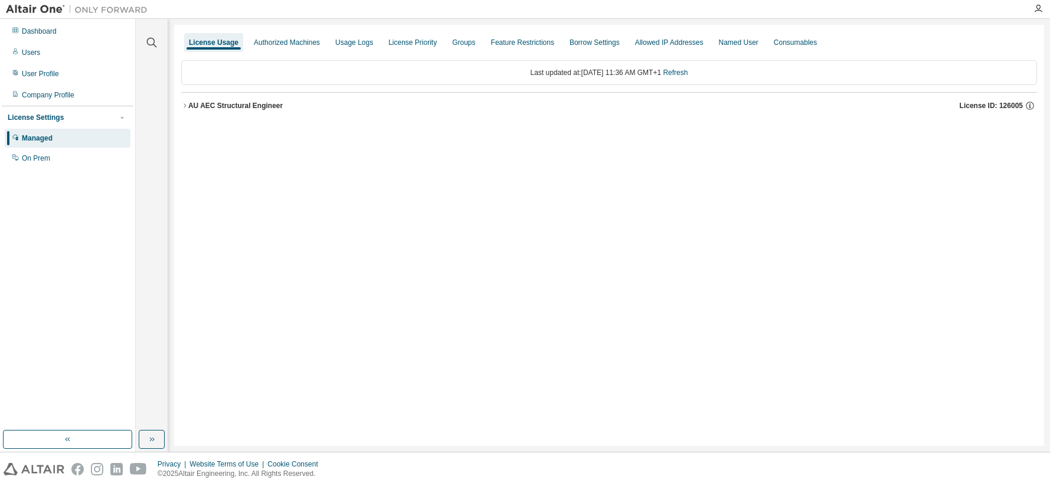
click at [184, 105] on icon "button" at bounding box center [184, 105] width 7 height 7
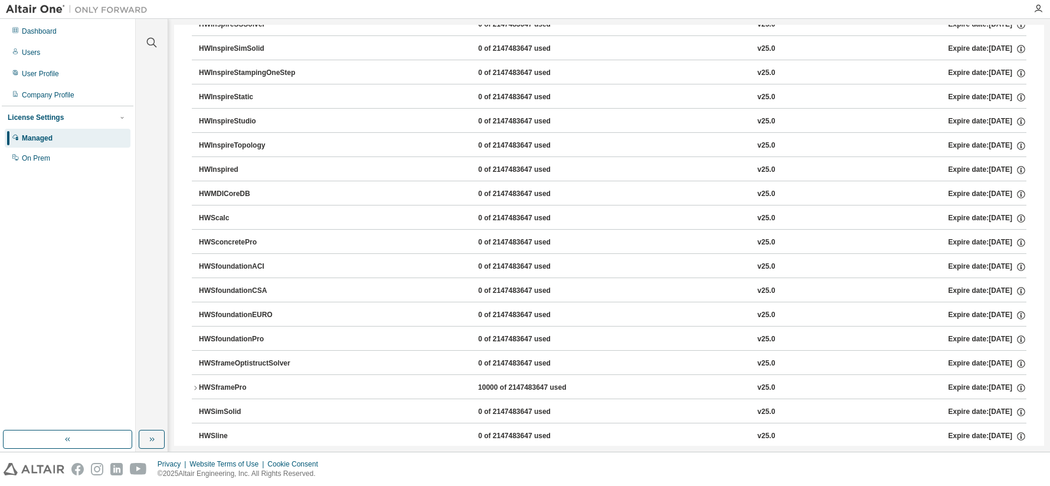
scroll to position [826, 0]
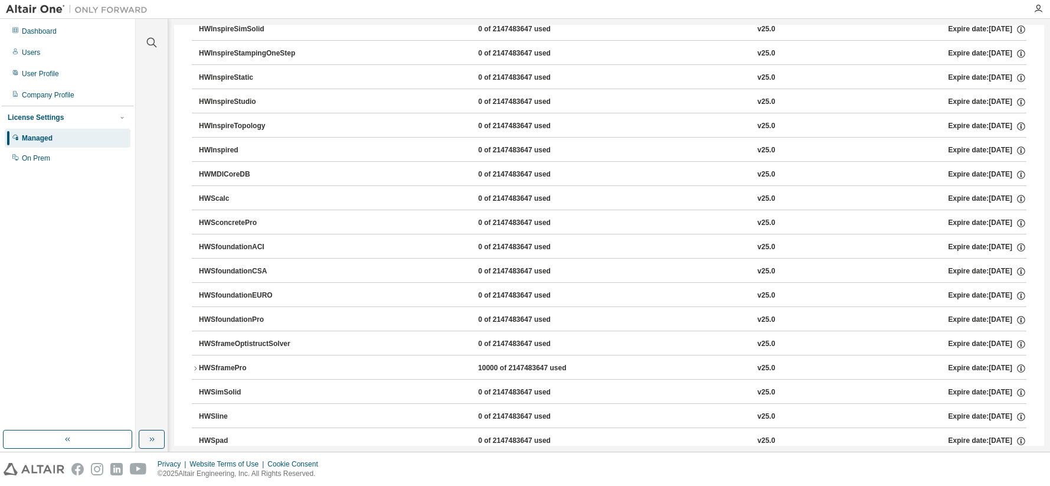
click at [238, 368] on div "HWSframePro" at bounding box center [252, 368] width 106 height 11
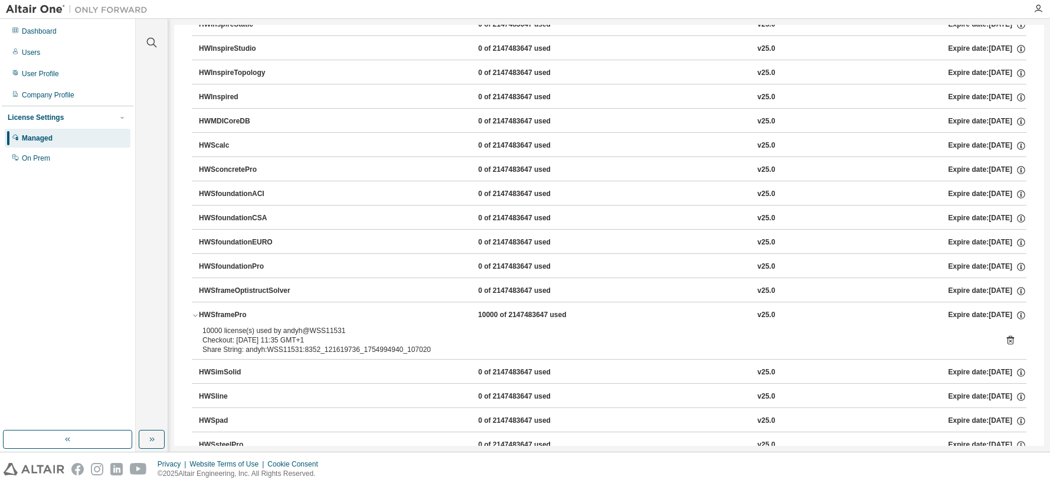
scroll to position [879, 0]
